Goal: Find specific page/section

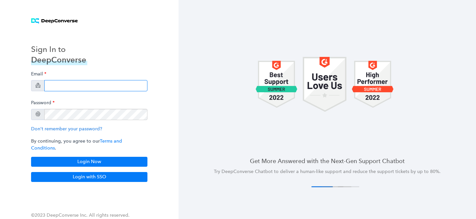
click at [94, 85] on input "email" at bounding box center [95, 85] width 103 height 11
type input "bryce.duzan+pd@siriusxm.com"
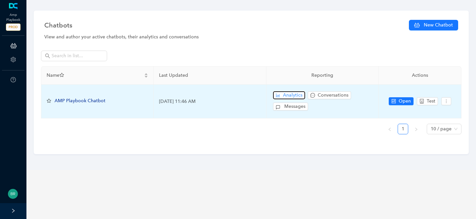
click at [292, 97] on span "Analytics" at bounding box center [292, 95] width 19 height 7
